Goal: Transaction & Acquisition: Purchase product/service

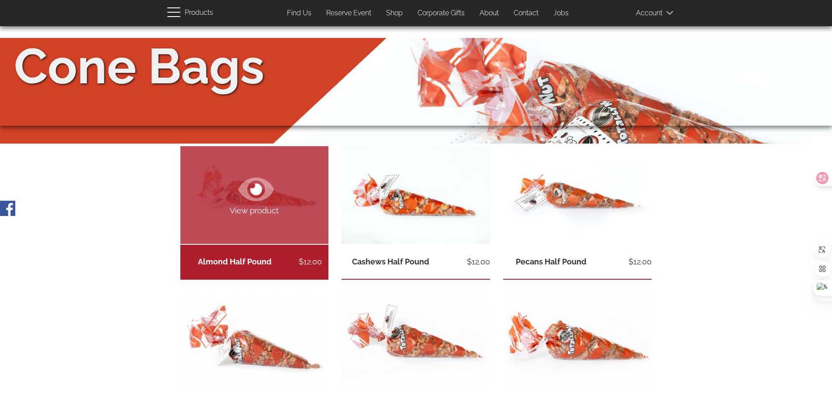
scroll to position [44, 0]
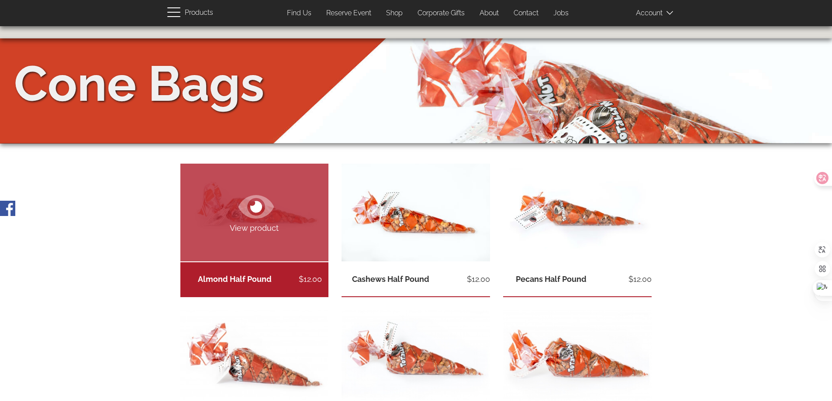
click at [293, 204] on link "View product" at bounding box center [254, 213] width 149 height 98
click at [264, 214] on icon at bounding box center [255, 207] width 35 height 24
click at [254, 205] on icon at bounding box center [255, 206] width 35 height 31
click at [272, 275] on link "Almond Half Pound" at bounding box center [235, 279] width 74 height 9
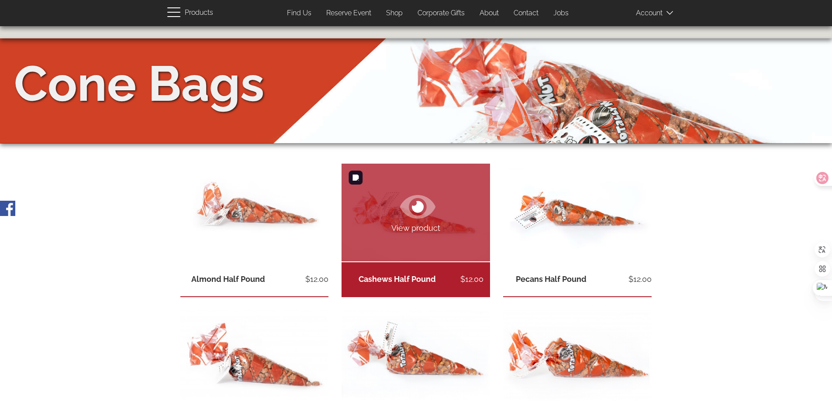
click at [400, 229] on span "View product" at bounding box center [416, 228] width 149 height 11
click at [414, 208] on icon at bounding box center [418, 207] width 12 height 12
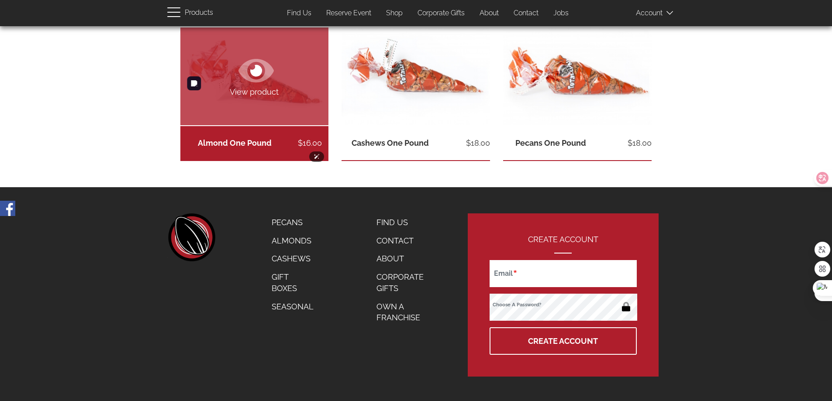
scroll to position [333, 0]
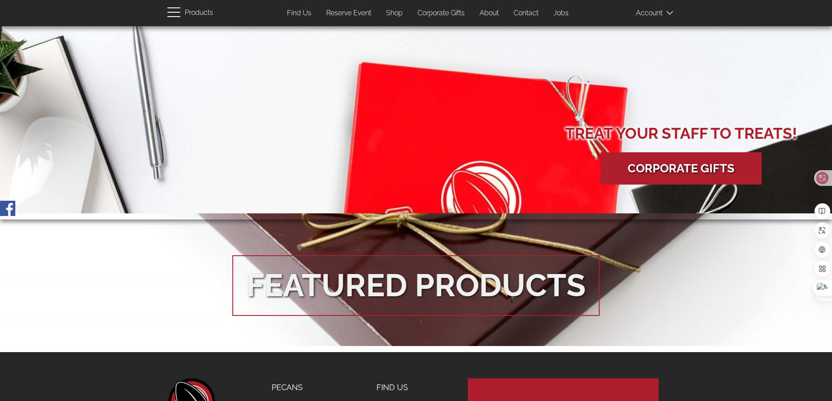
scroll to position [1615, 0]
